Goal: Transaction & Acquisition: Purchase product/service

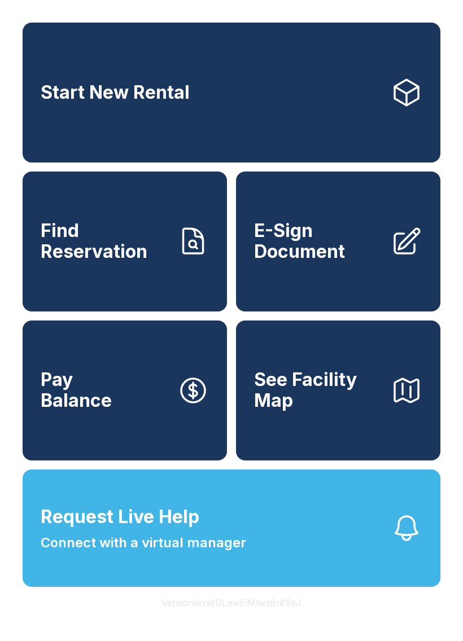
click at [243, 115] on link "Start New Rental" at bounding box center [232, 93] width 418 height 140
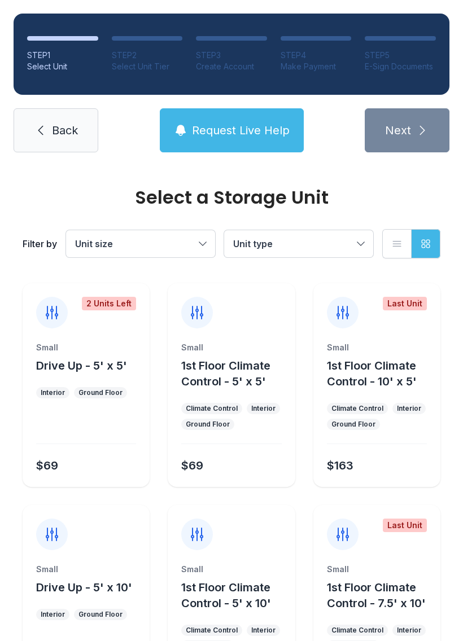
click at [68, 137] on span "Back" at bounding box center [65, 131] width 26 height 16
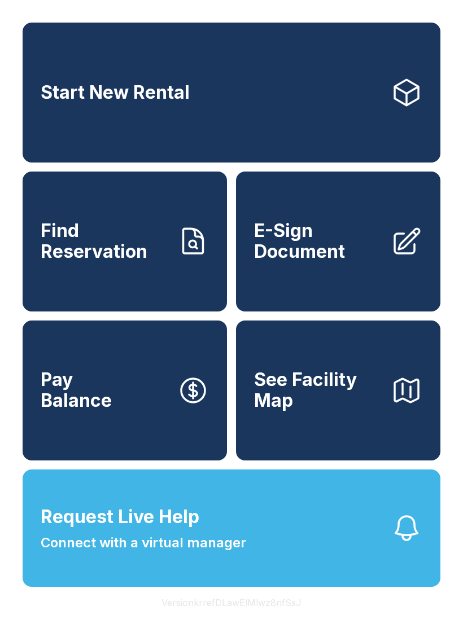
click at [318, 545] on button "Request Live Help Connect with a virtual manager" at bounding box center [232, 528] width 418 height 117
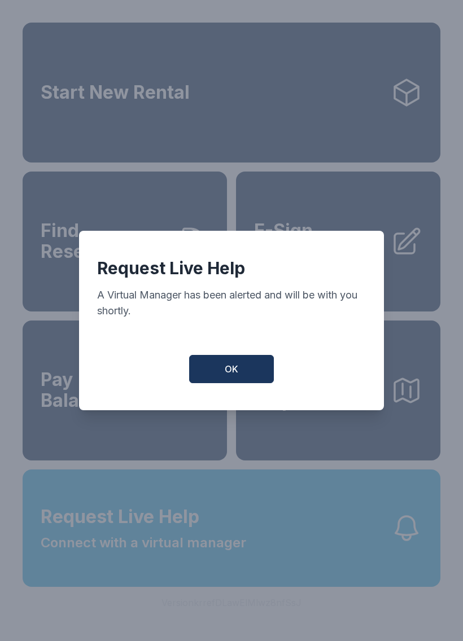
click at [250, 369] on button "OK" at bounding box center [231, 369] width 85 height 28
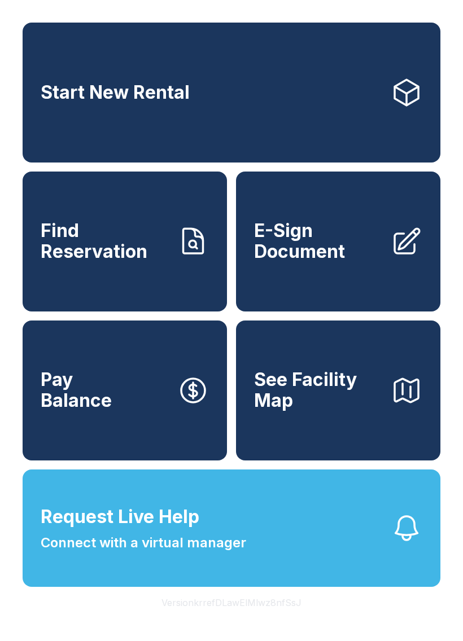
click at [305, 576] on button "Request Live Help Connect with a virtual manager" at bounding box center [232, 528] width 418 height 117
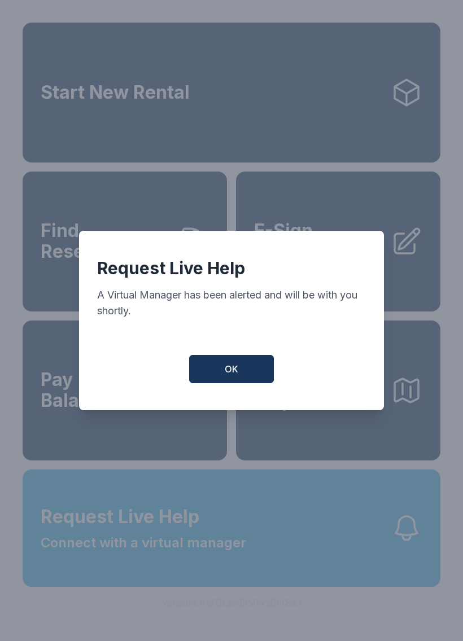
click at [235, 365] on button "OK" at bounding box center [231, 369] width 85 height 28
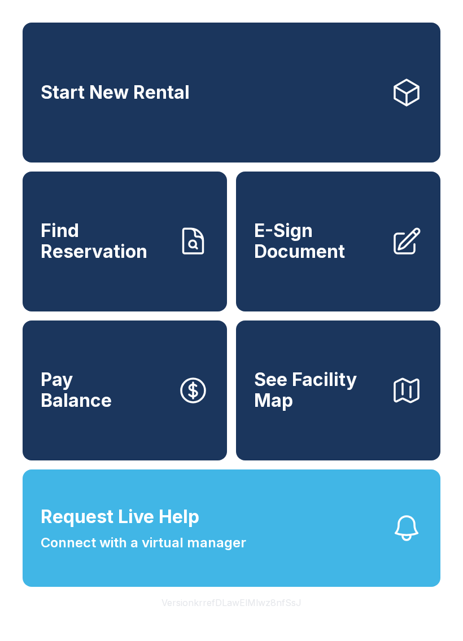
click at [348, 96] on link "Start New Rental" at bounding box center [232, 93] width 418 height 140
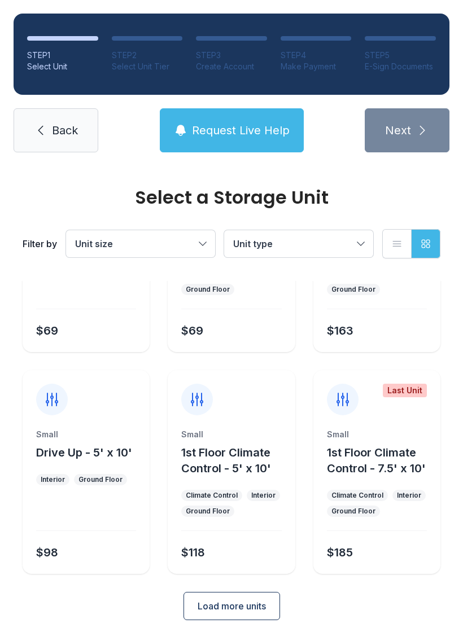
scroll to position [134, 0]
click at [434, 236] on button "Grid view" at bounding box center [425, 243] width 29 height 29
click at [429, 248] on icon "button" at bounding box center [426, 244] width 8 height 8
click at [253, 122] on button "Request Live Help" at bounding box center [232, 130] width 144 height 44
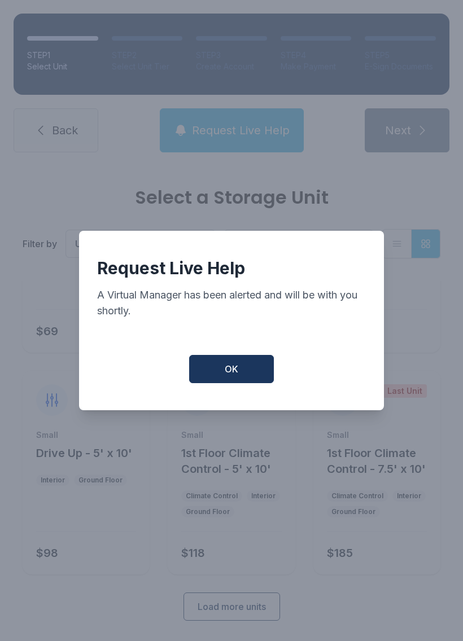
click at [248, 395] on div "Request Live Help A Virtual Manager has been alerted and will be with you short…" at bounding box center [231, 321] width 305 height 180
click at [248, 394] on div "Request Live Help A Virtual Manager has been alerted and will be with you short…" at bounding box center [231, 321] width 305 height 180
click at [240, 366] on button "OK" at bounding box center [231, 369] width 85 height 28
